Goal: Information Seeking & Learning: Learn about a topic

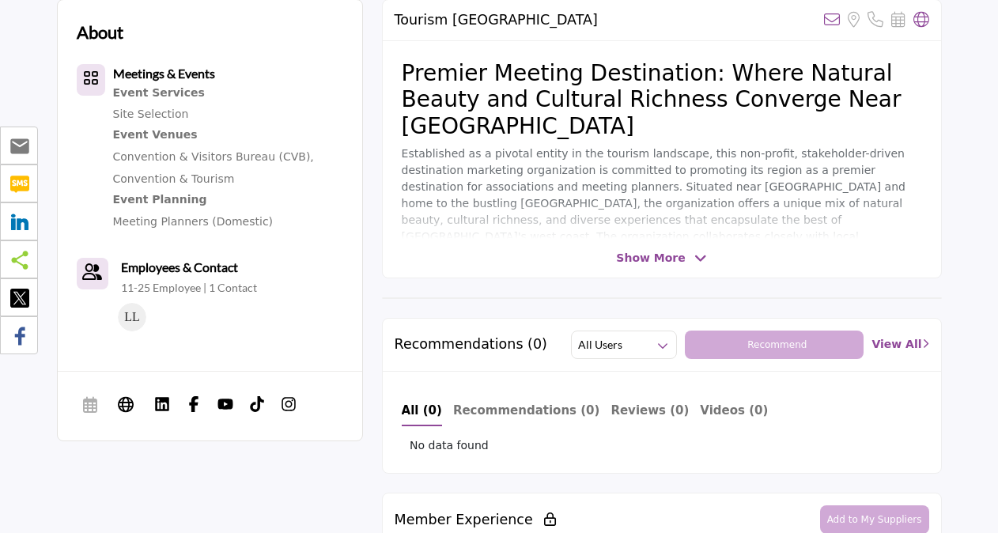
scroll to position [437, 0]
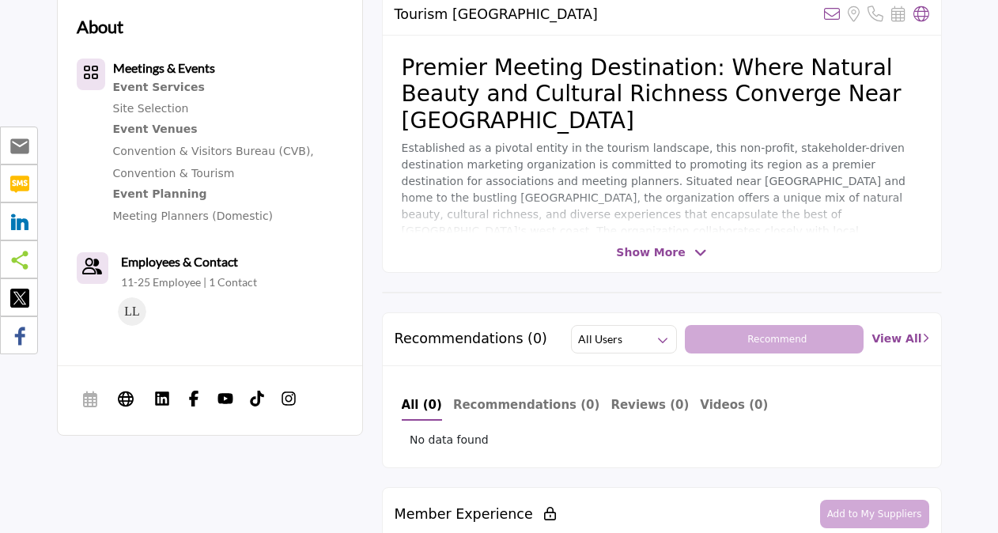
click at [656, 247] on span "Show More" at bounding box center [650, 252] width 69 height 17
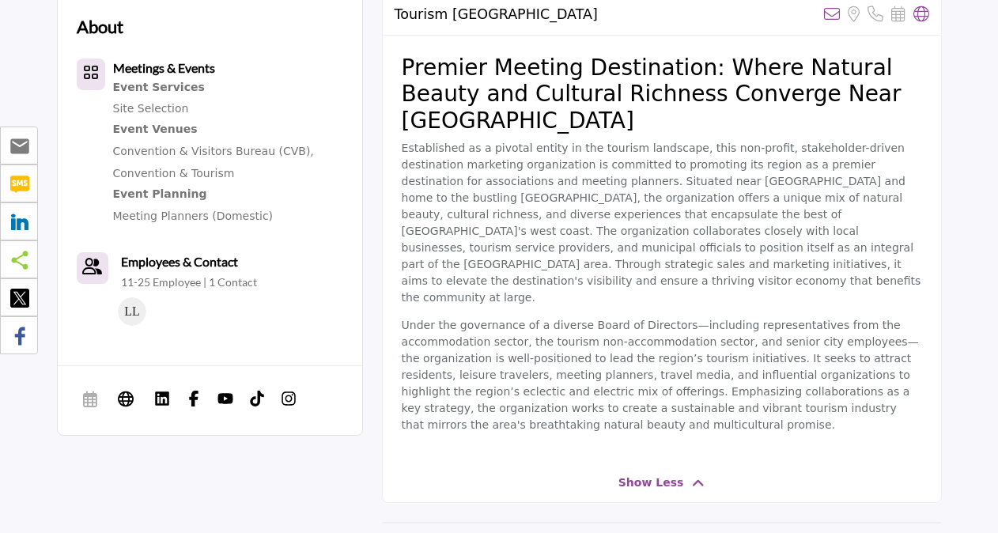
click at [163, 85] on div "Event Services" at bounding box center [228, 88] width 230 height 21
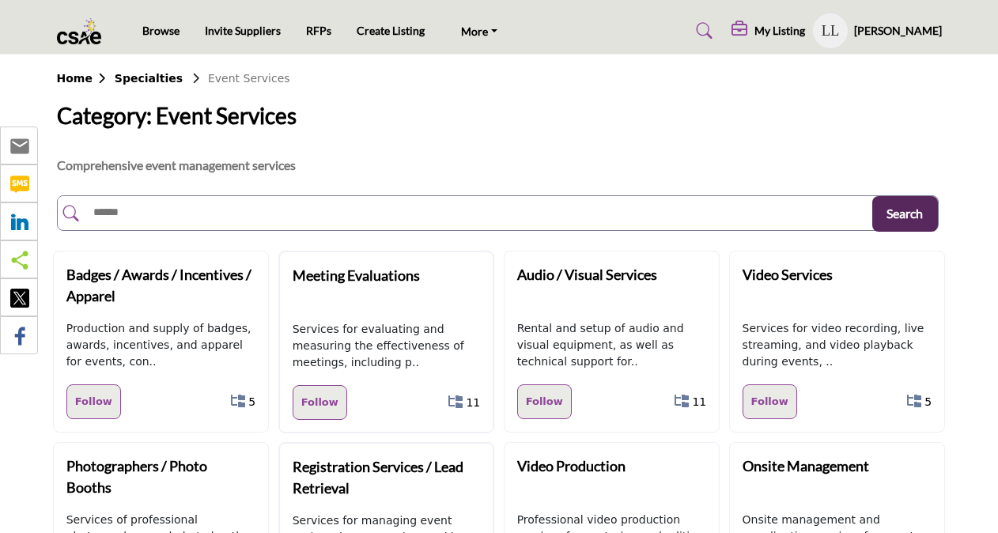
click at [79, 80] on b "Home" at bounding box center [86, 78] width 58 height 13
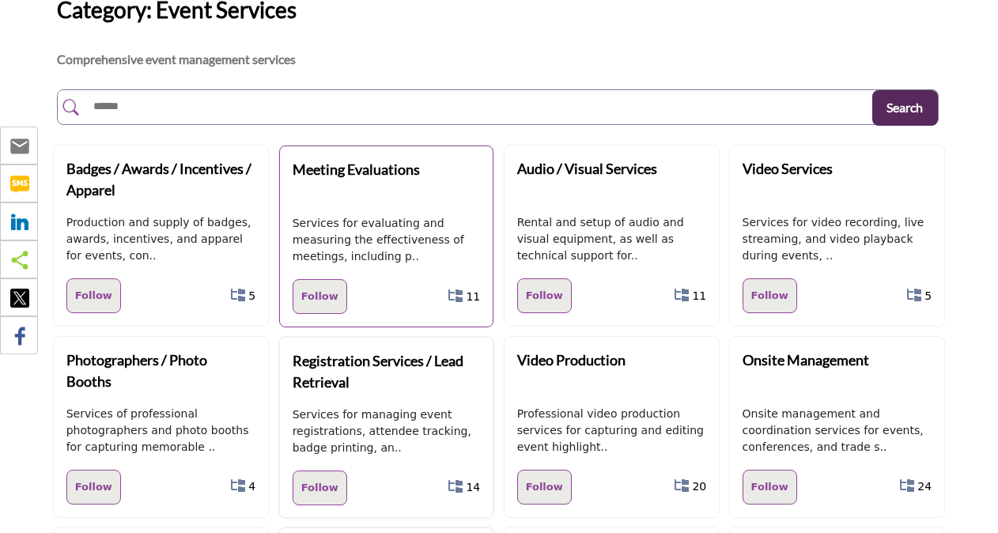
scroll to position [136, 0]
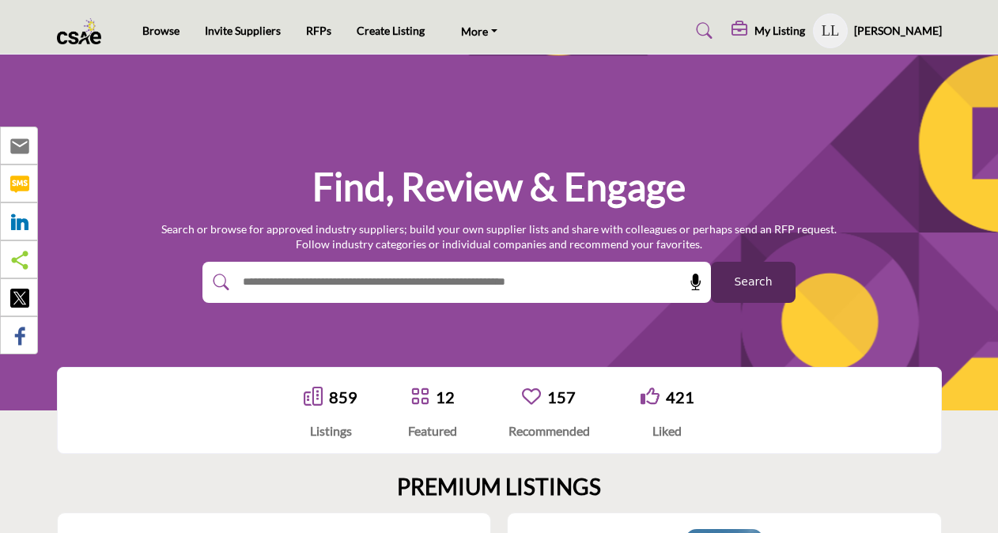
click at [805, 27] on h5 "My Listing" at bounding box center [780, 31] width 51 height 14
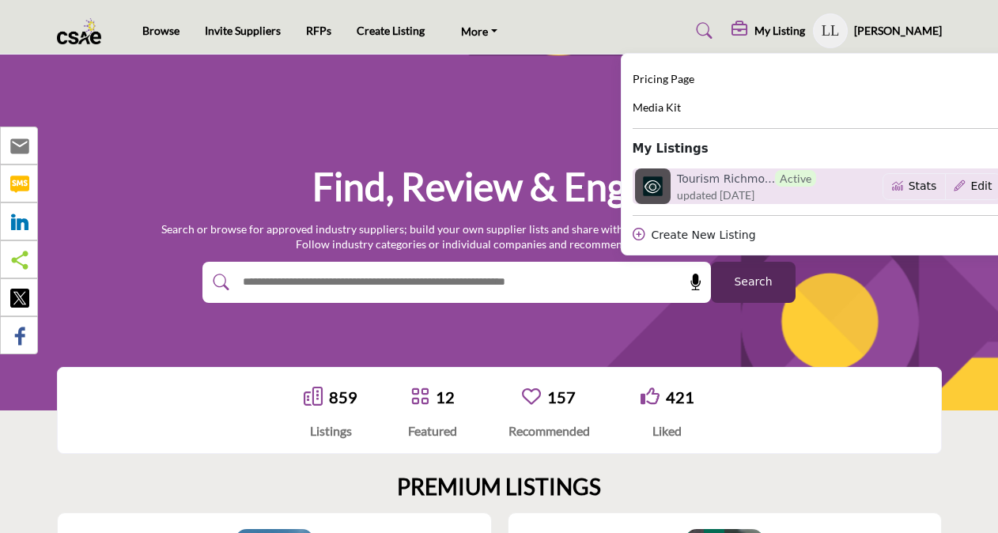
click at [755, 177] on h6 "Tourism Richmo... Active" at bounding box center [746, 178] width 139 height 17
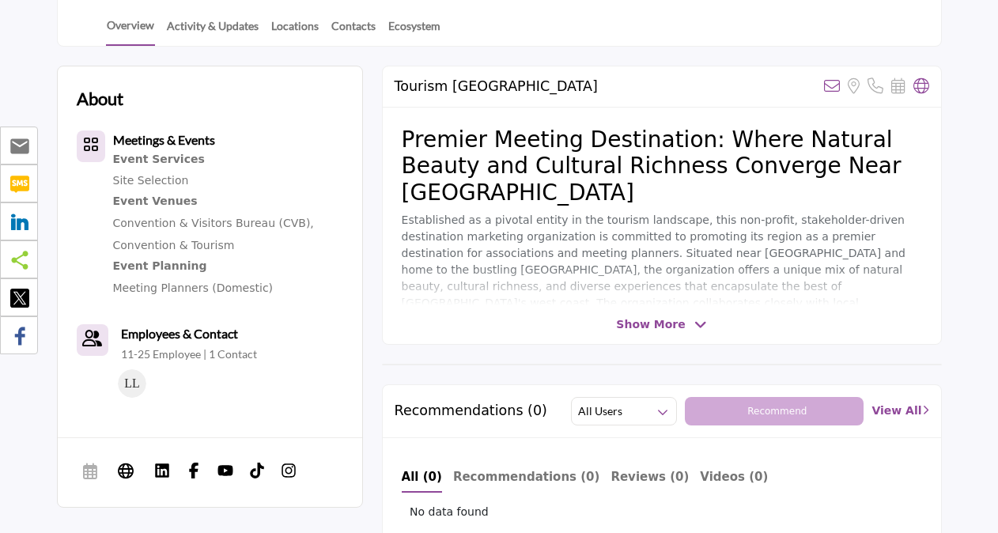
scroll to position [365, 0]
click at [658, 324] on span "Show More" at bounding box center [650, 324] width 69 height 17
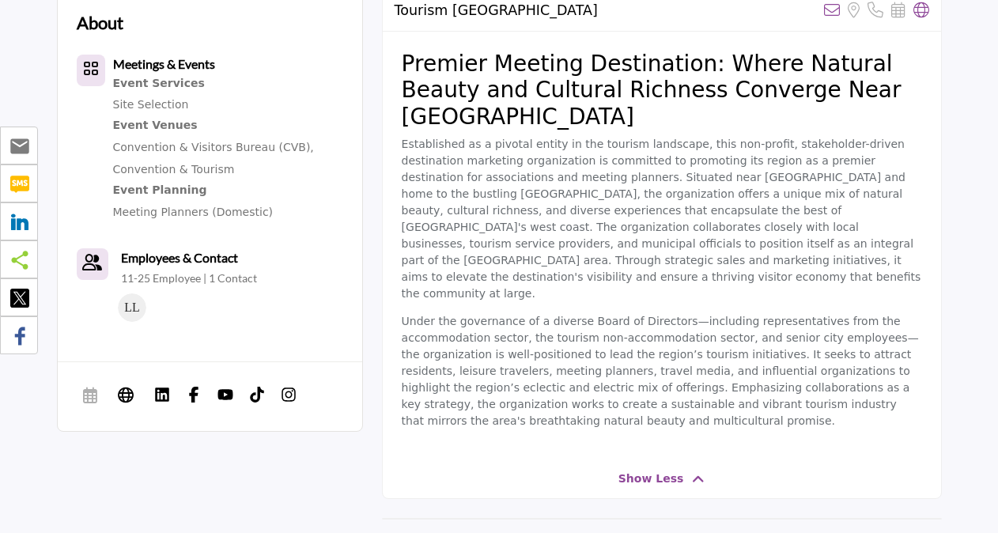
scroll to position [442, 0]
click at [518, 375] on p "Under the governance of a diverse Board of Directors—including representatives …" at bounding box center [662, 370] width 520 height 116
click at [527, 358] on p "Under the governance of a diverse Board of Directors—including representatives …" at bounding box center [662, 370] width 520 height 116
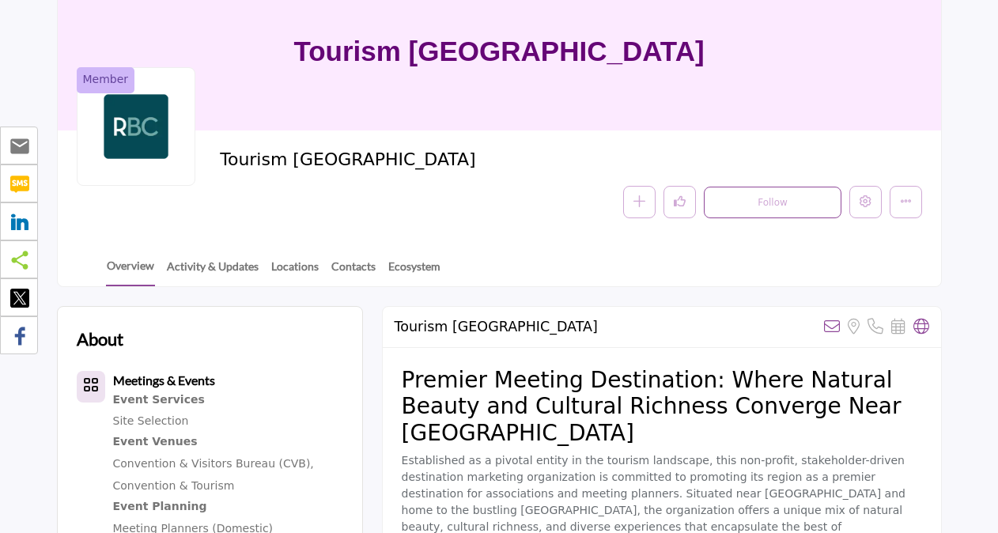
scroll to position [0, 0]
